Goal: Manage account settings

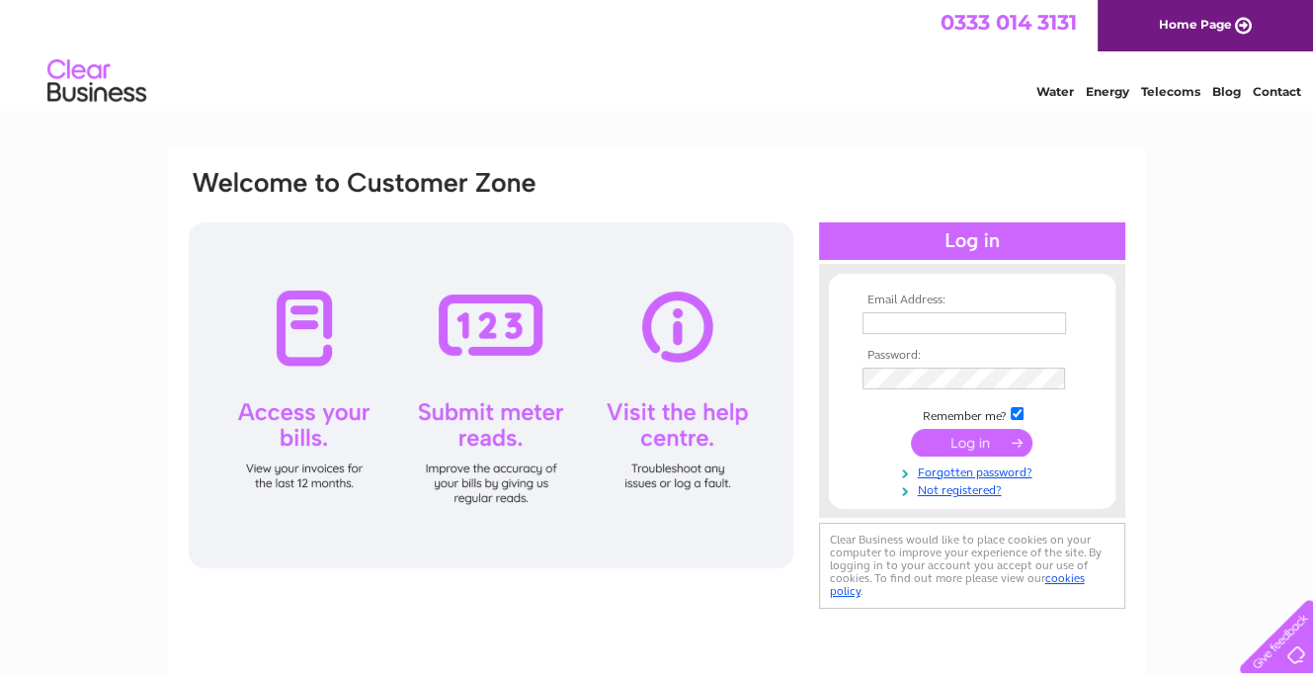
type input "[EMAIL_ADDRESS][DOMAIN_NAME]"
click at [960, 449] on input "submit" at bounding box center [972, 443] width 122 height 28
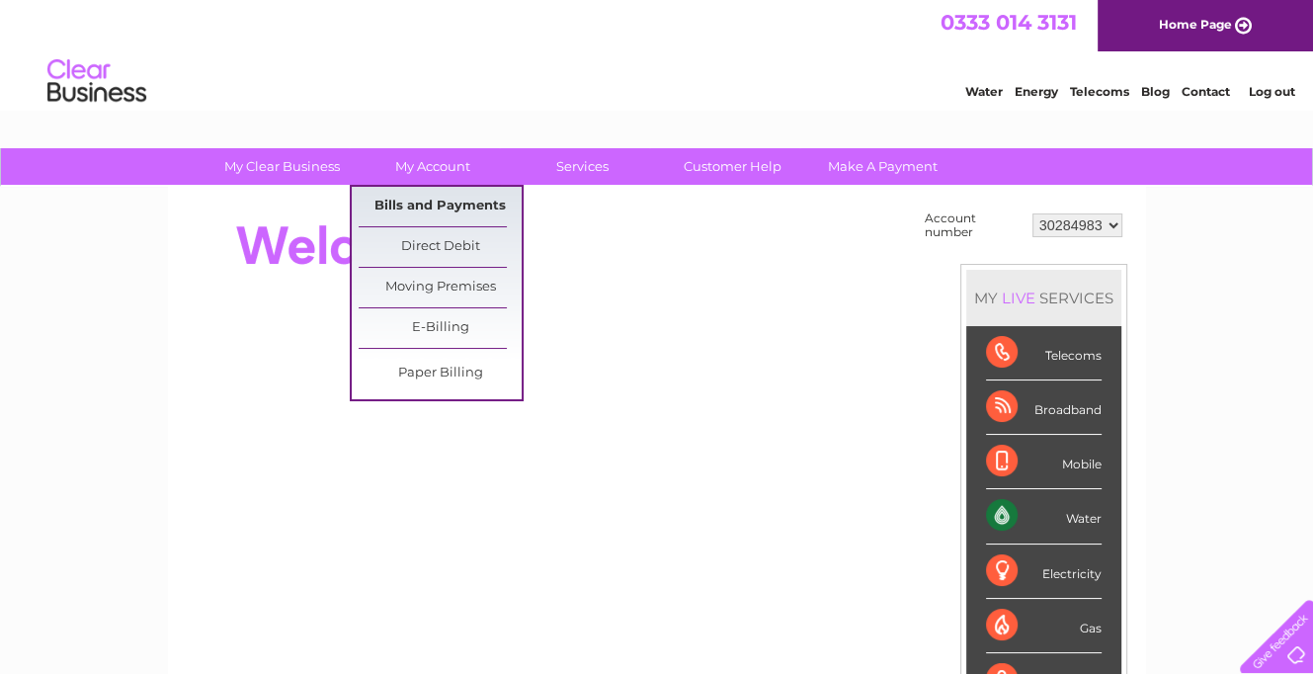
click at [433, 198] on link "Bills and Payments" at bounding box center [440, 207] width 163 height 40
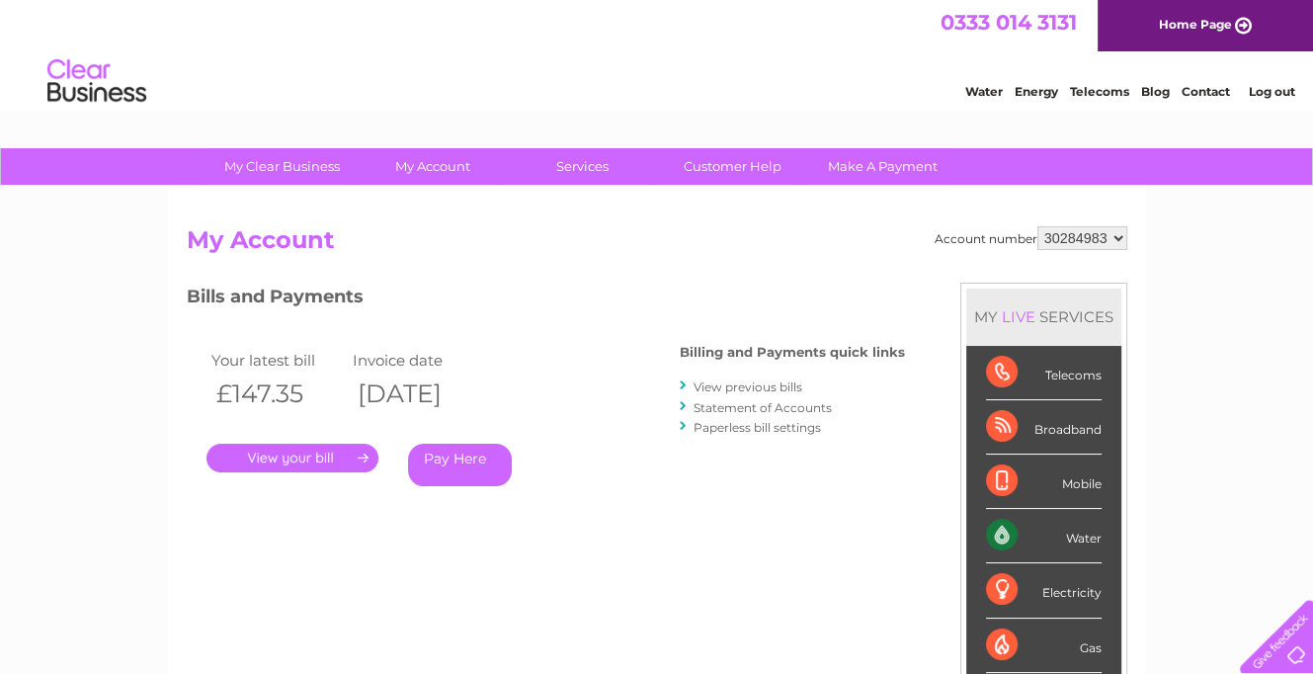
click at [306, 449] on link "." at bounding box center [292, 458] width 172 height 29
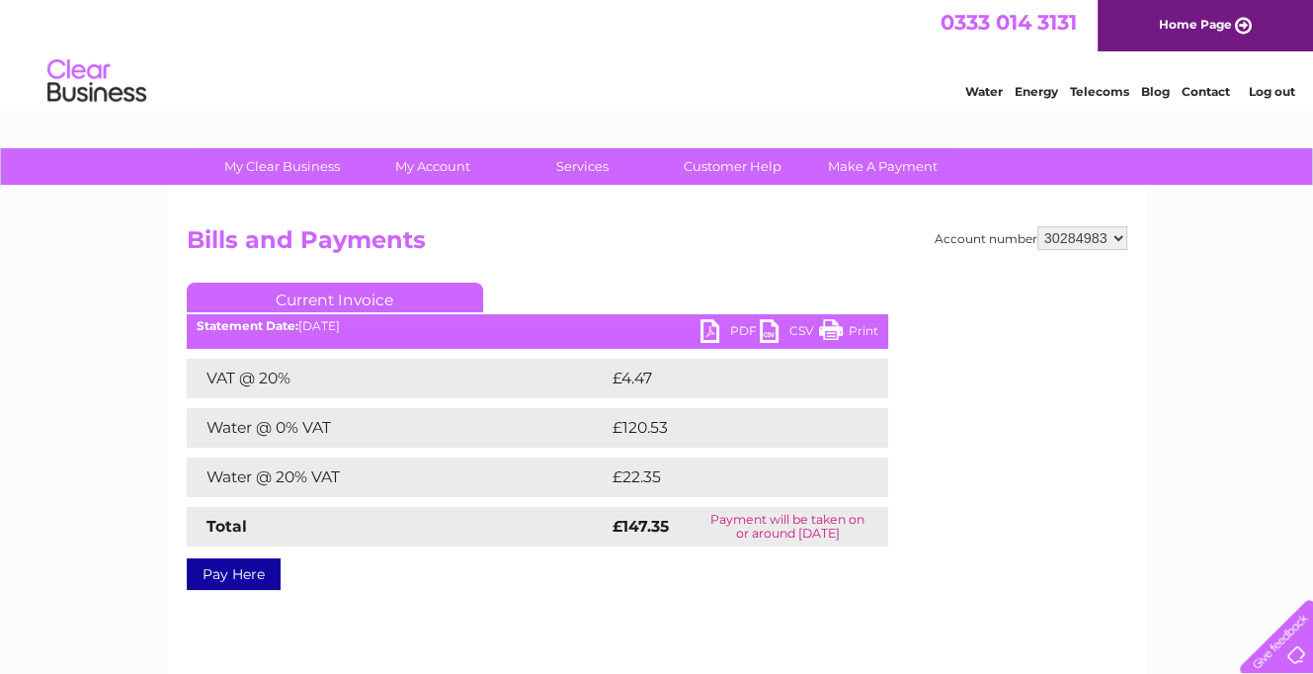
click at [724, 337] on link "PDF" at bounding box center [729, 333] width 59 height 29
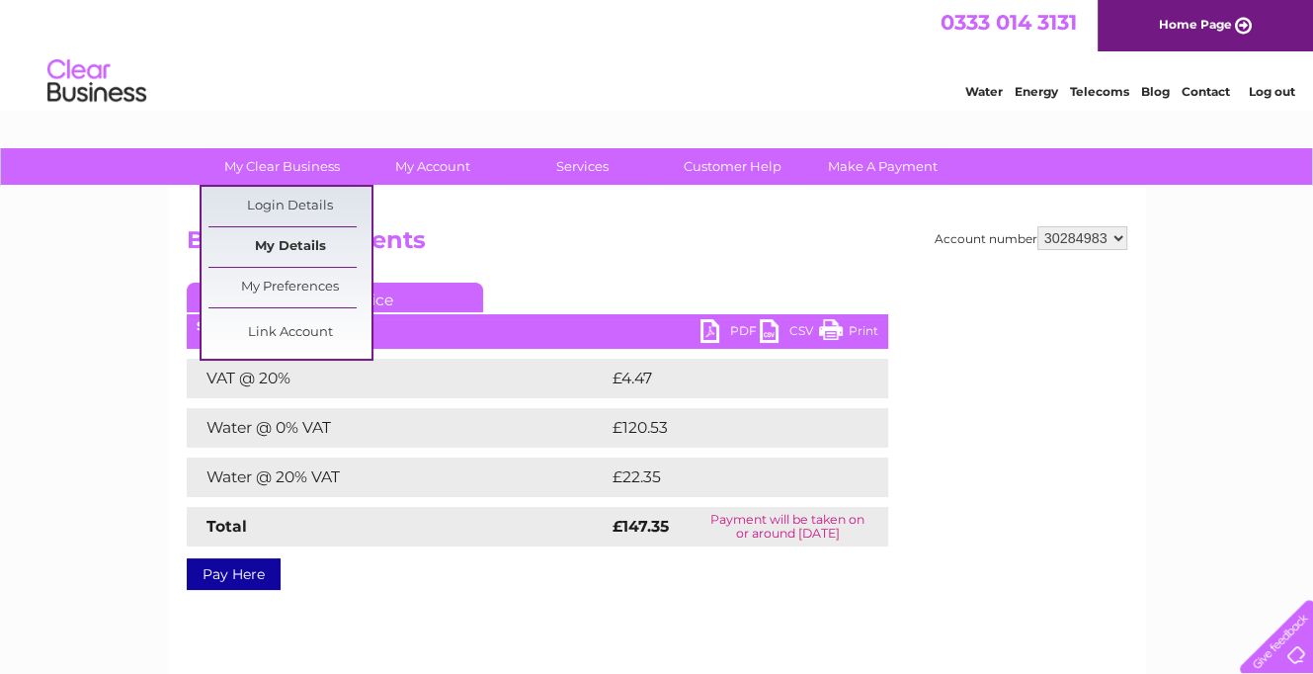
click at [291, 237] on link "My Details" at bounding box center [289, 247] width 163 height 40
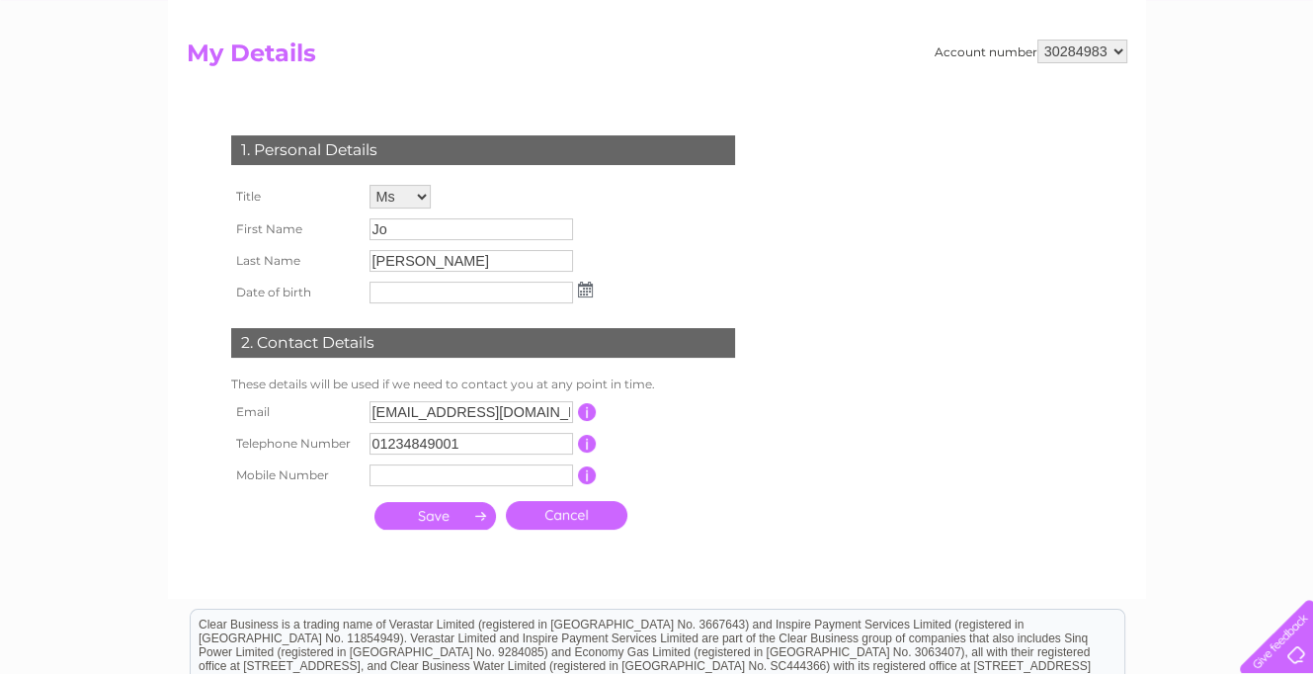
scroll to position [198, 0]
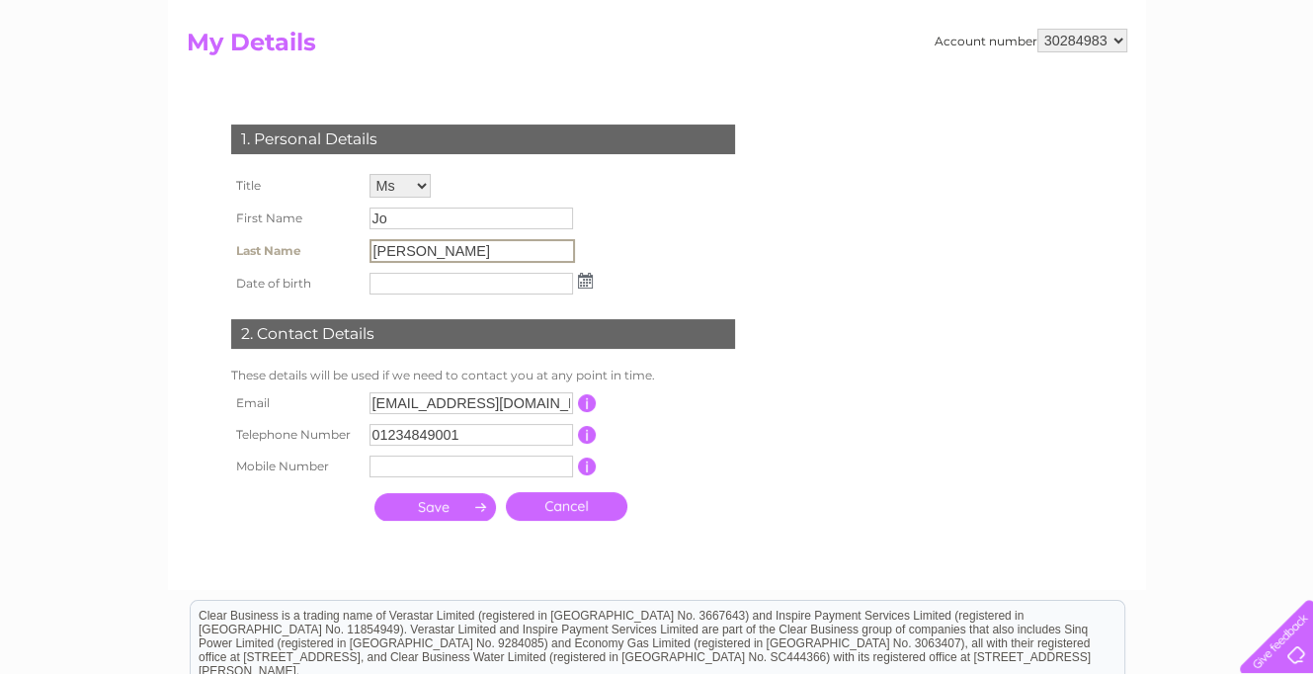
drag, startPoint x: 450, startPoint y: 252, endPoint x: 247, endPoint y: 248, distance: 203.5
click at [249, 252] on tr "Last Name [PERSON_NAME]" at bounding box center [411, 251] width 371 height 34
click at [456, 250] on input "[PERSON_NAME]" at bounding box center [471, 251] width 205 height 24
click at [457, 292] on input "text" at bounding box center [471, 284] width 204 height 22
drag, startPoint x: 438, startPoint y: 250, endPoint x: 351, endPoint y: 248, distance: 87.0
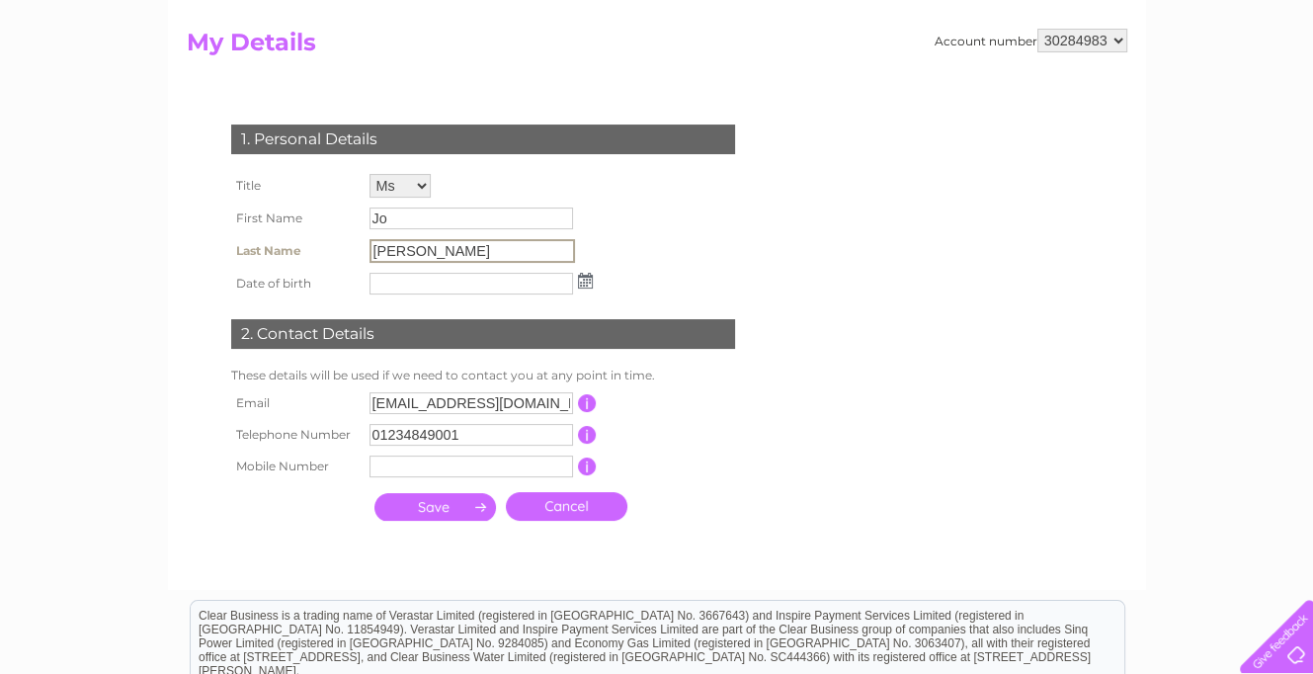
click at [351, 248] on tr "Last Name [PERSON_NAME]" at bounding box center [411, 251] width 371 height 34
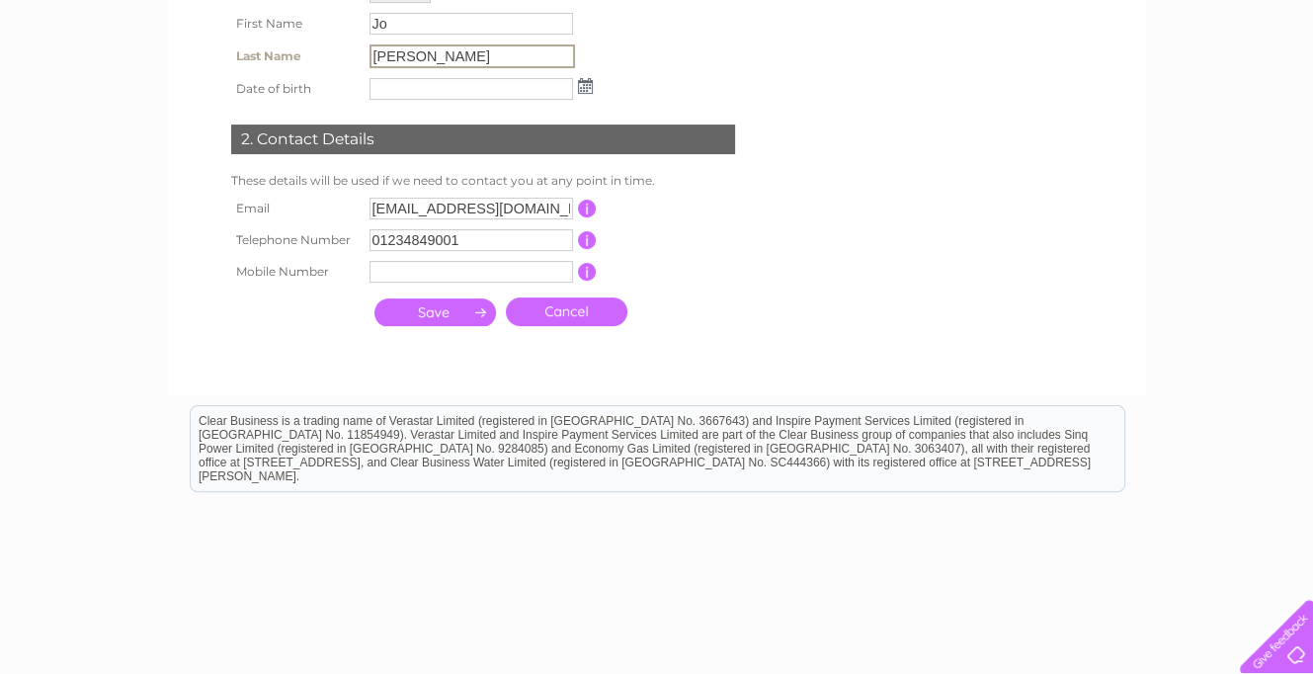
scroll to position [395, 0]
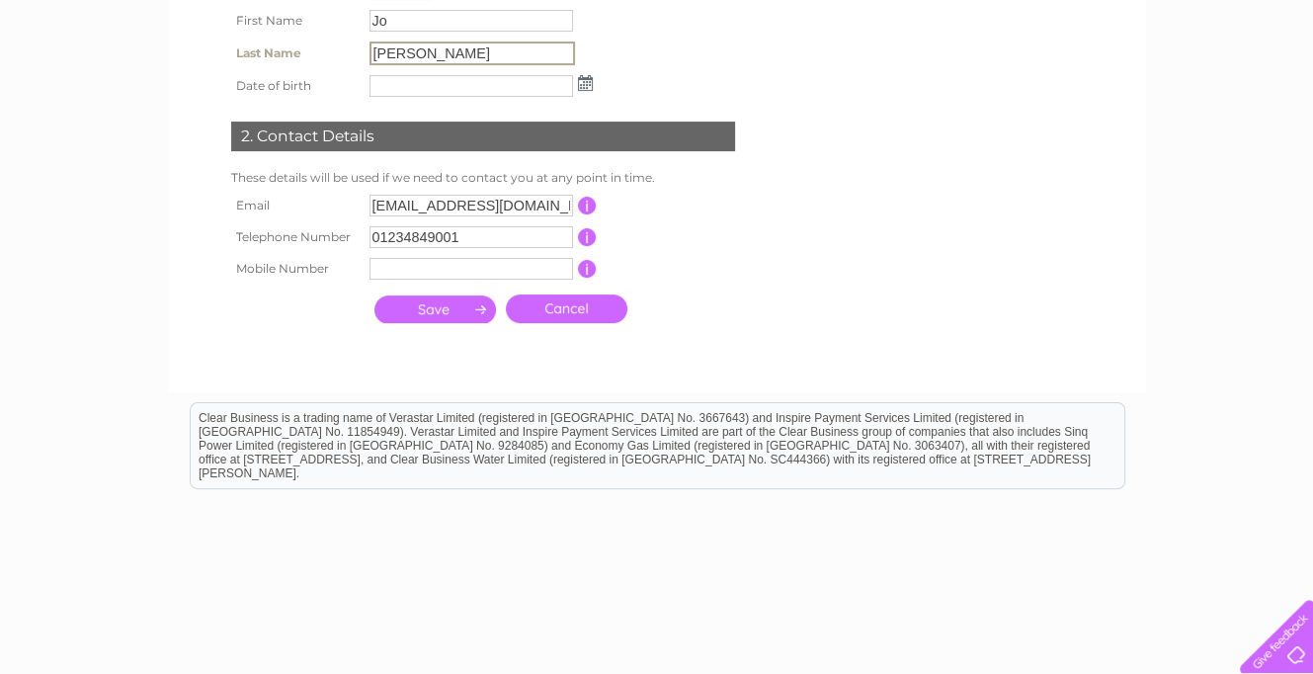
click at [448, 304] on input "submit" at bounding box center [435, 309] width 122 height 28
